Goal: Information Seeking & Learning: Stay updated

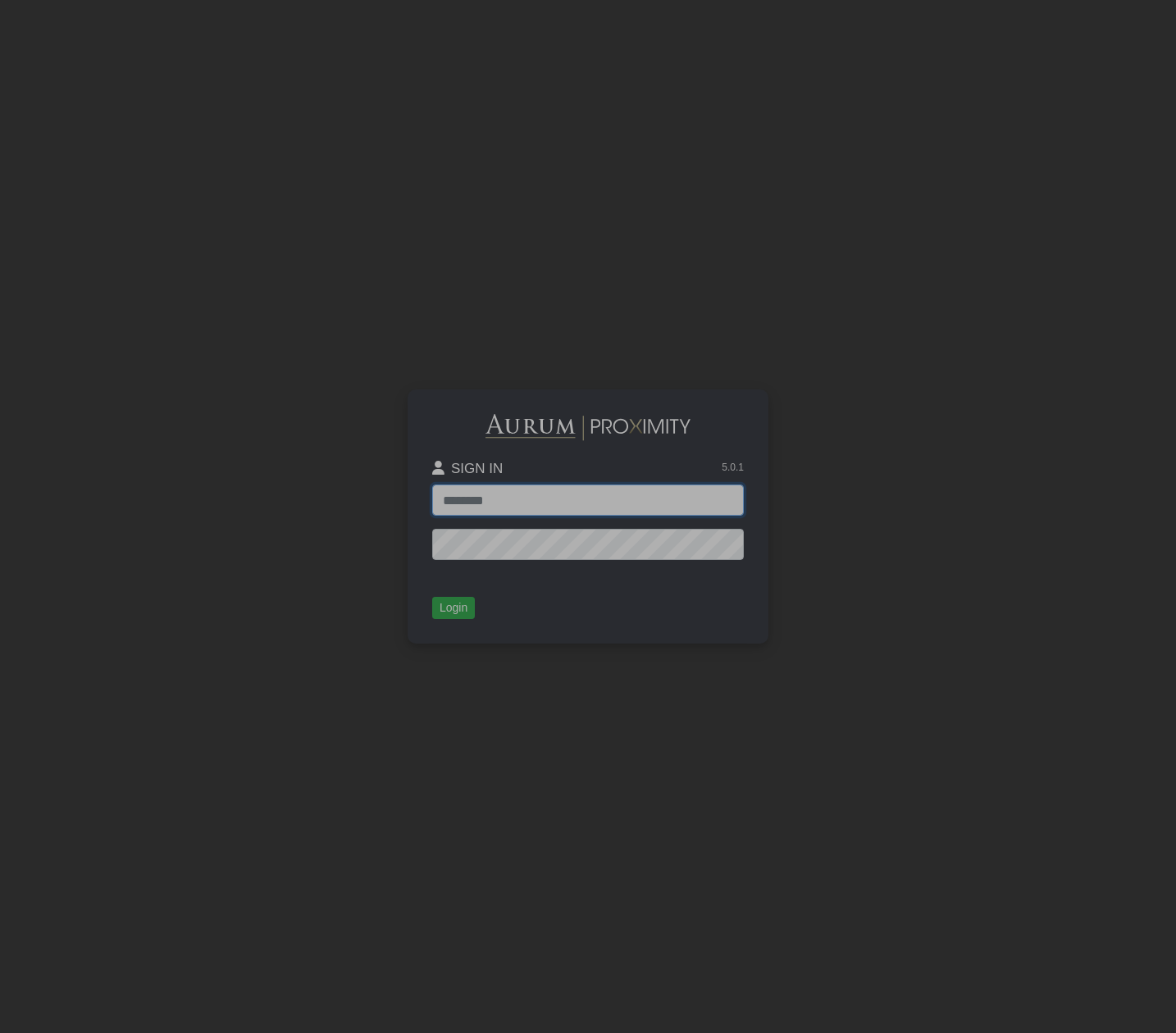
type input "**********"
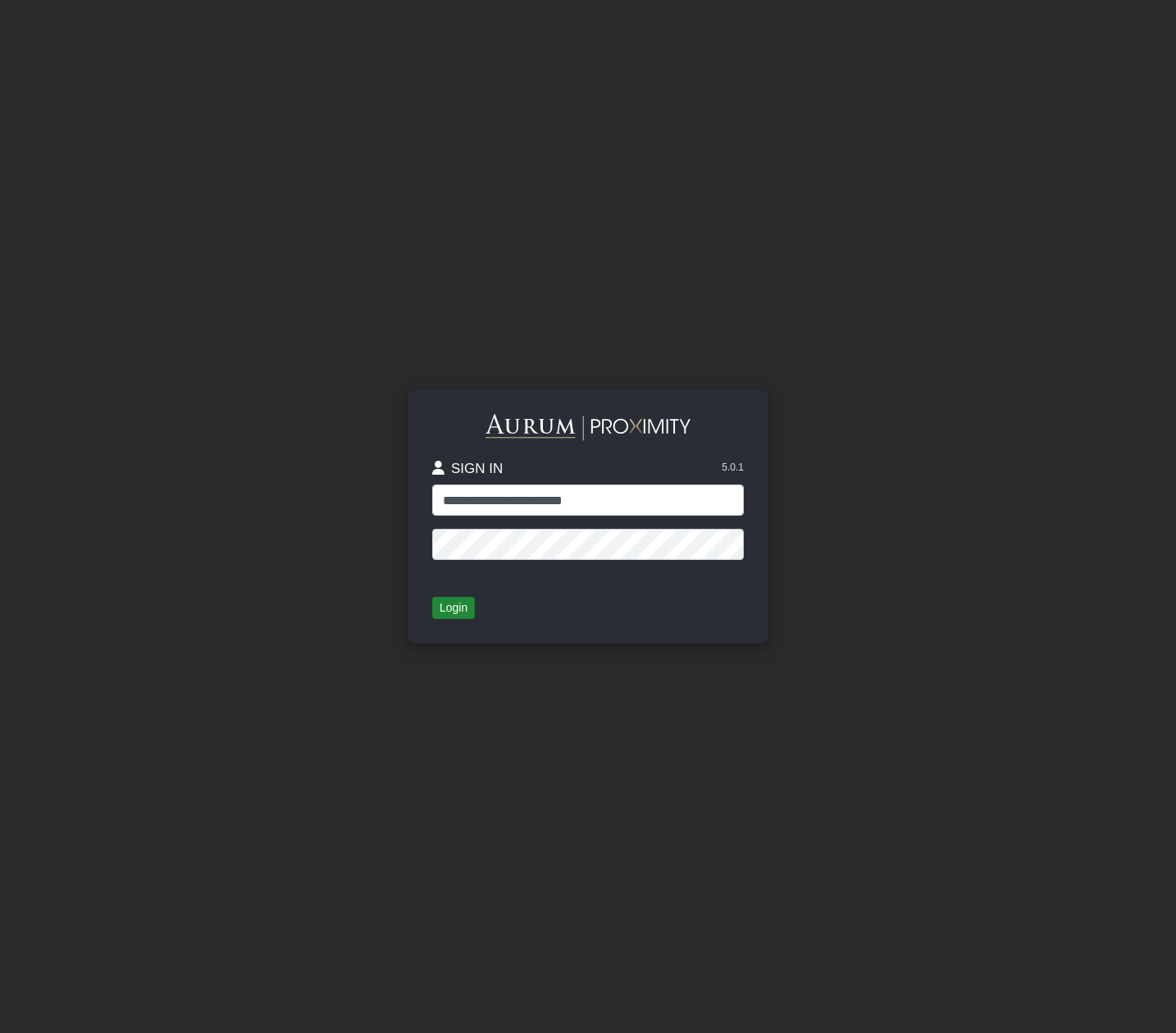
click at [454, 605] on button "Login" at bounding box center [453, 608] width 42 height 23
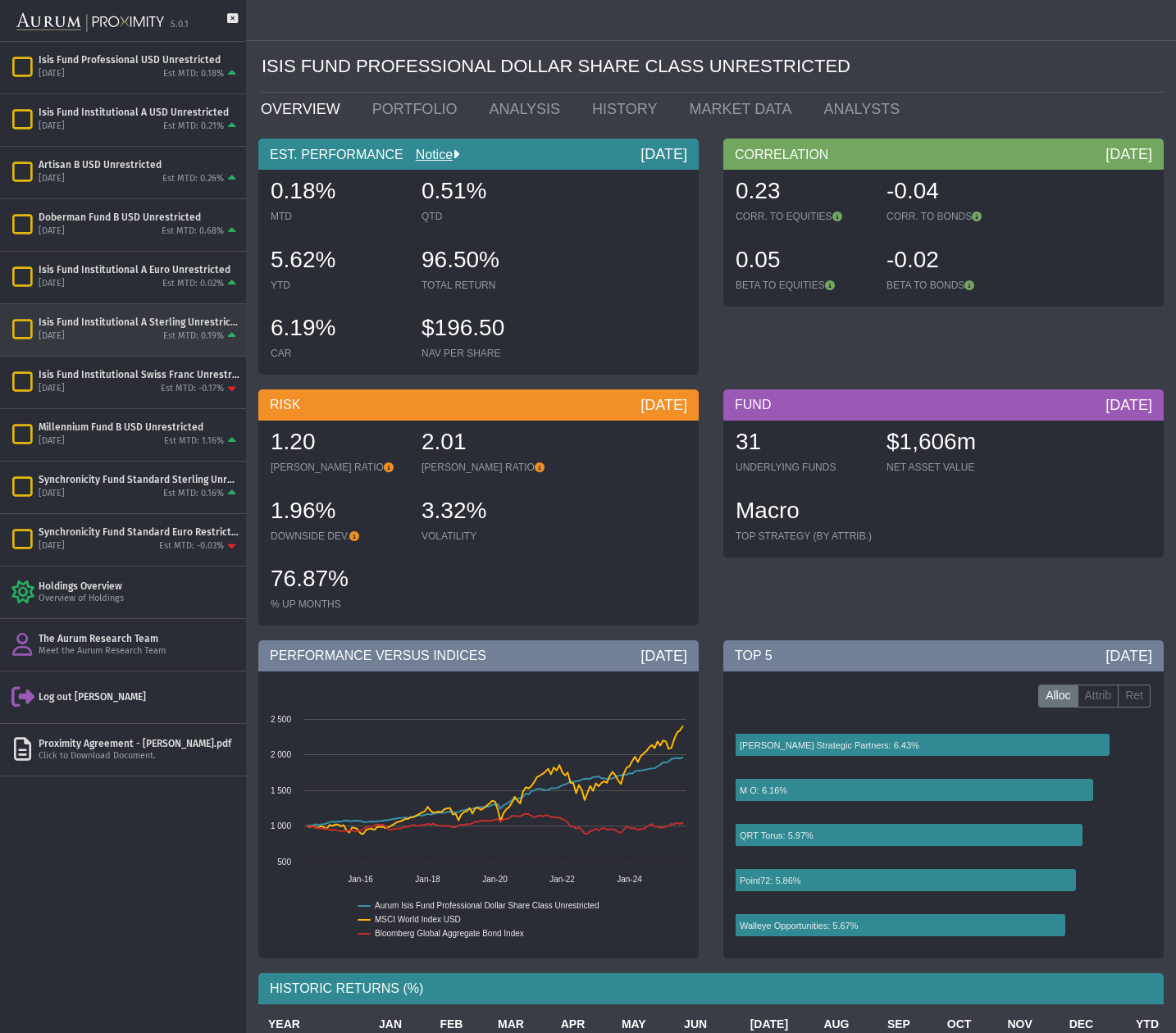
click at [129, 337] on div "[DATE] Est MTD: 0.19%" at bounding box center [138, 336] width 201 height 14
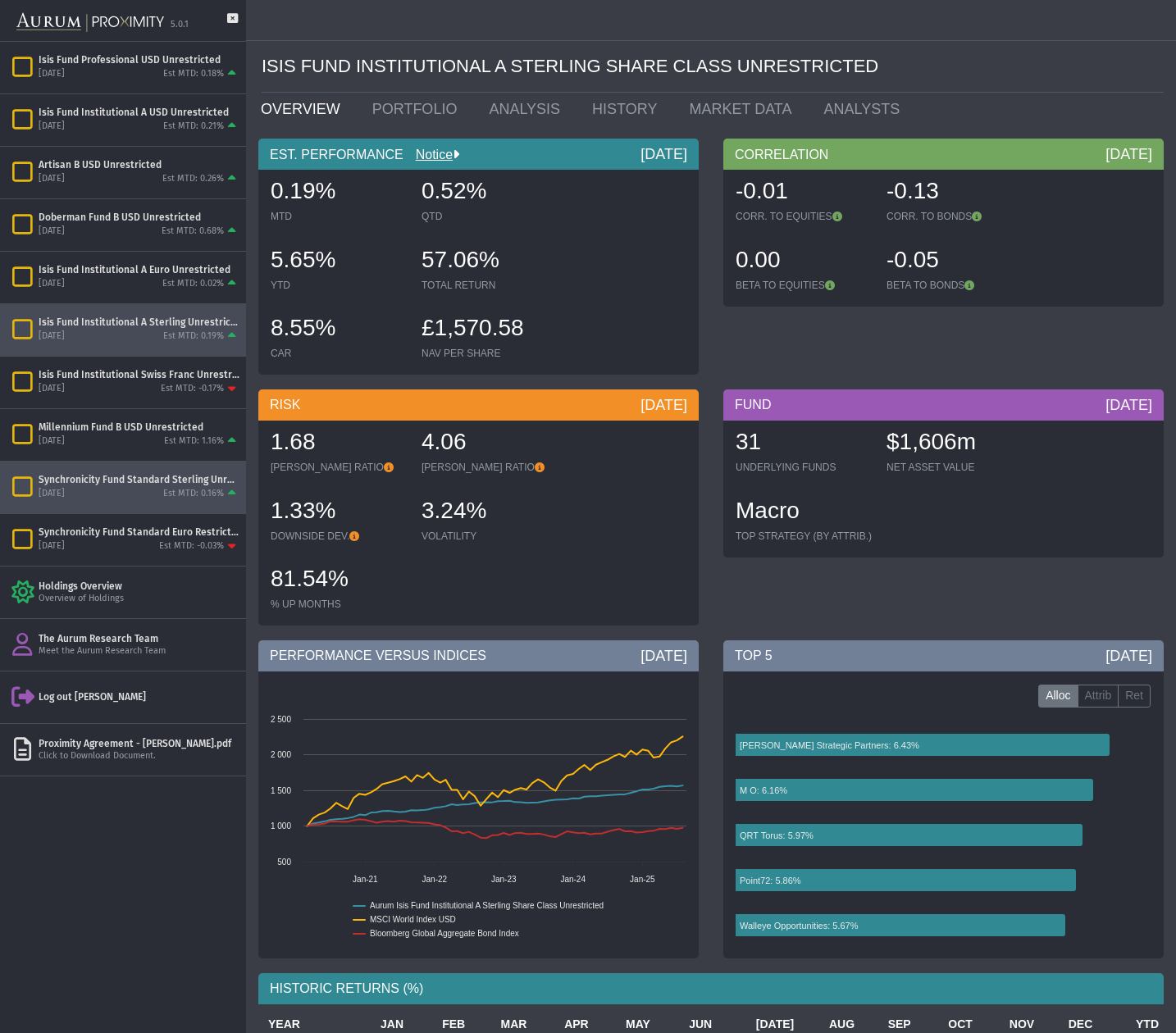
drag, startPoint x: 166, startPoint y: 483, endPoint x: 166, endPoint y: 470, distance: 13.0
click at [166, 482] on div "Synchronicity Fund Standard Sterling Unrestricted" at bounding box center [138, 479] width 201 height 13
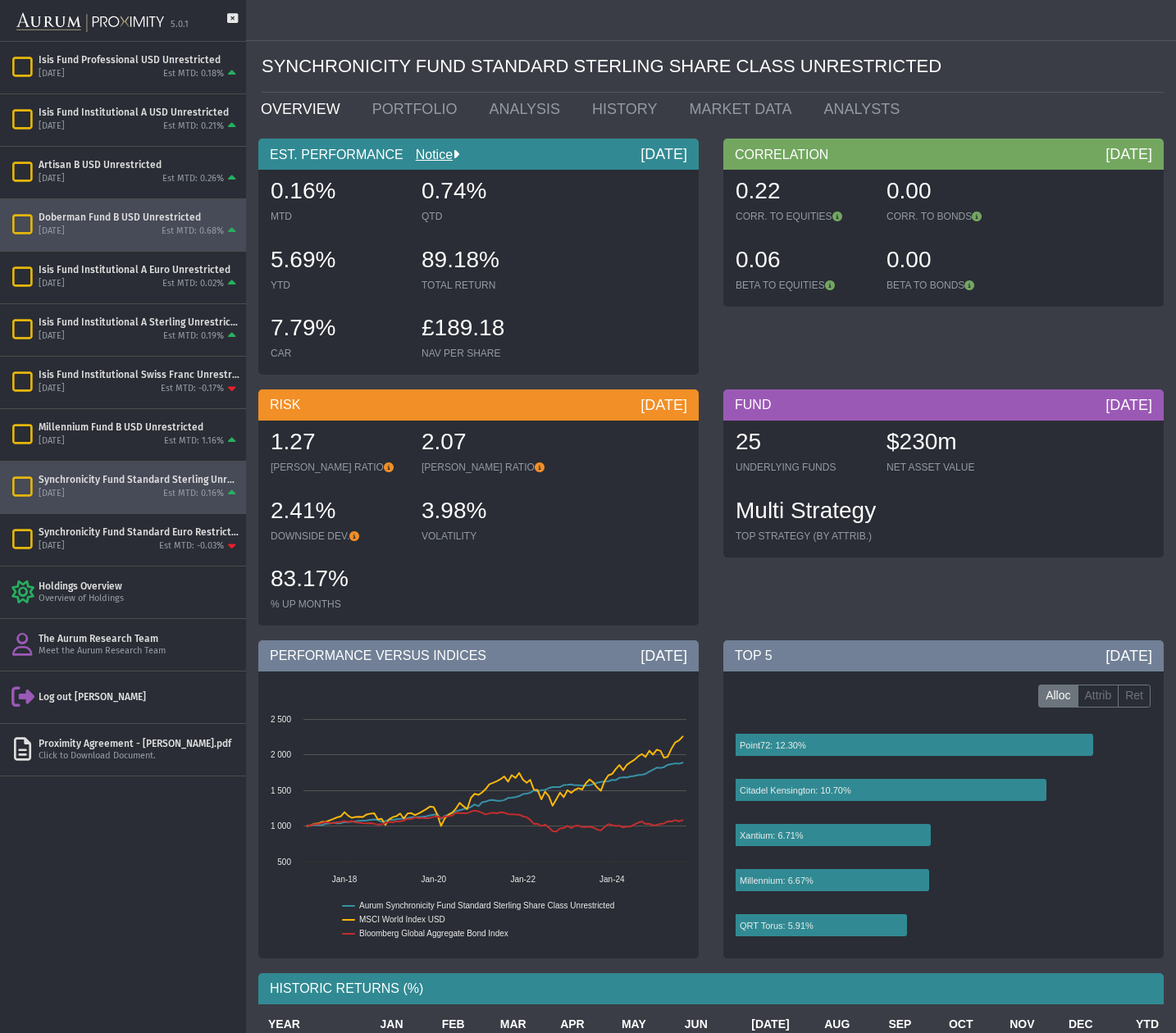
click at [179, 227] on div "Est MTD: 0.68%" at bounding box center [192, 232] width 62 height 12
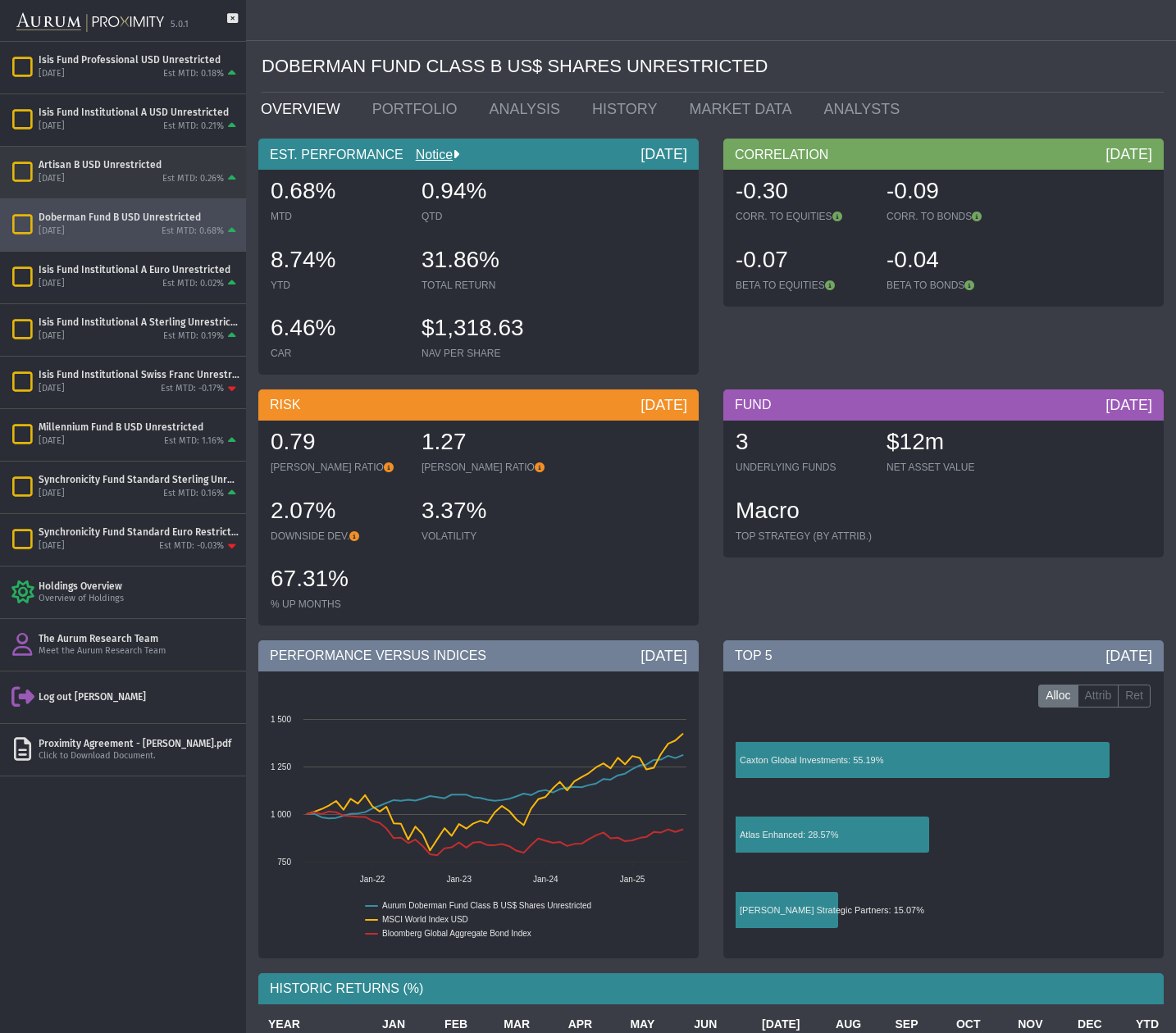
click at [152, 165] on div "Artisan B USD Unrestricted" at bounding box center [138, 164] width 201 height 13
